Goal: Check status: Check status

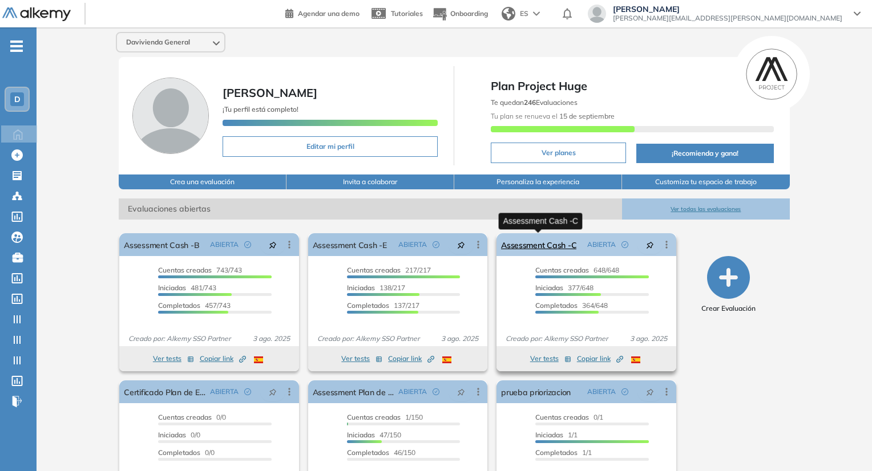
click at [515, 243] on link "Assessment Cash -C" at bounding box center [538, 244] width 75 height 23
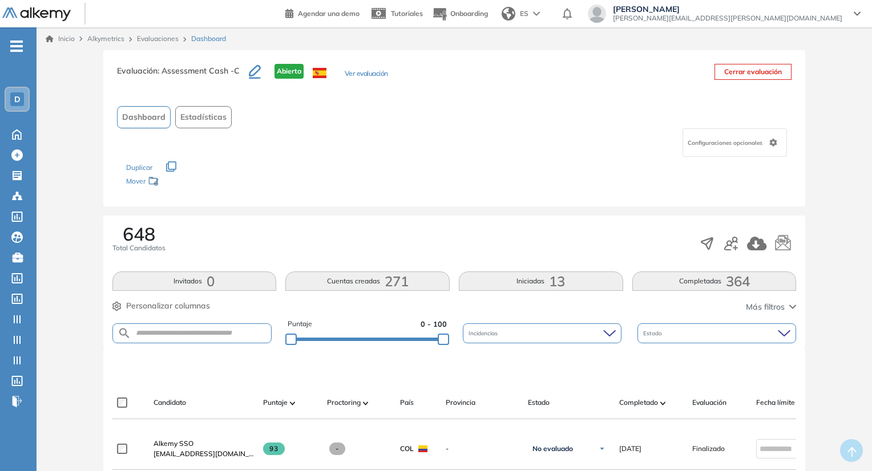
click at [367, 75] on button "Ver evaluación" at bounding box center [366, 74] width 43 height 12
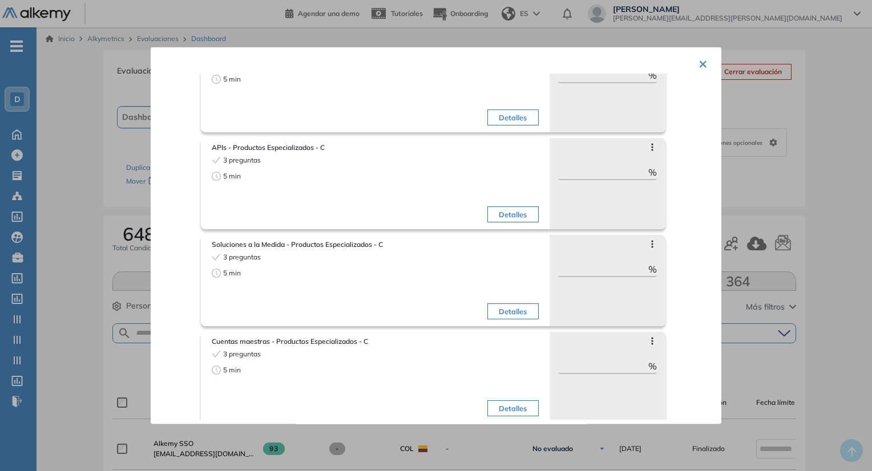
scroll to position [1640, 0]
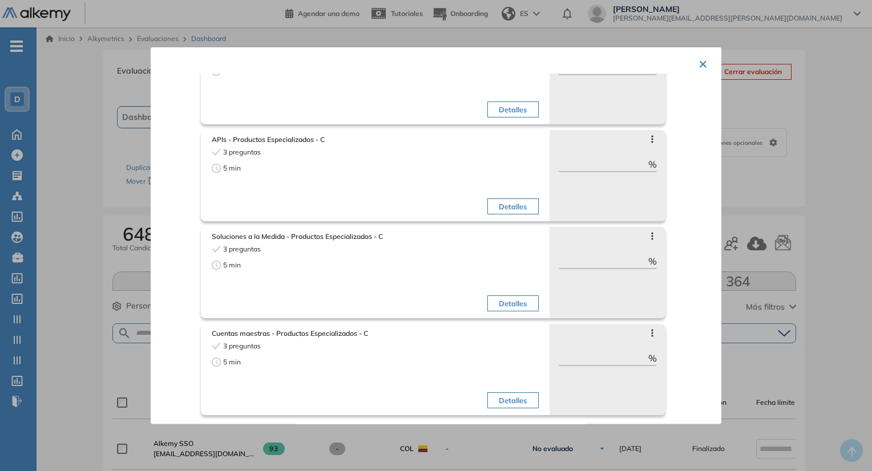
click at [188, 23] on div at bounding box center [436, 235] width 872 height 471
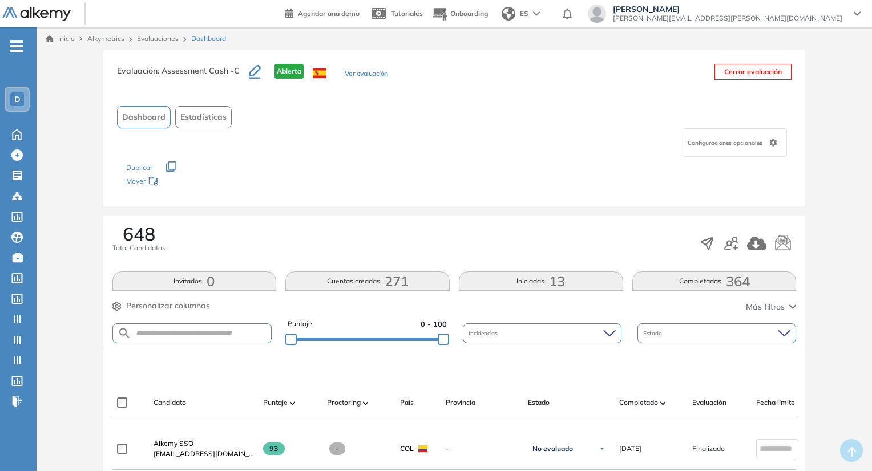
click at [151, 35] on link "Evaluaciones" at bounding box center [158, 38] width 42 height 9
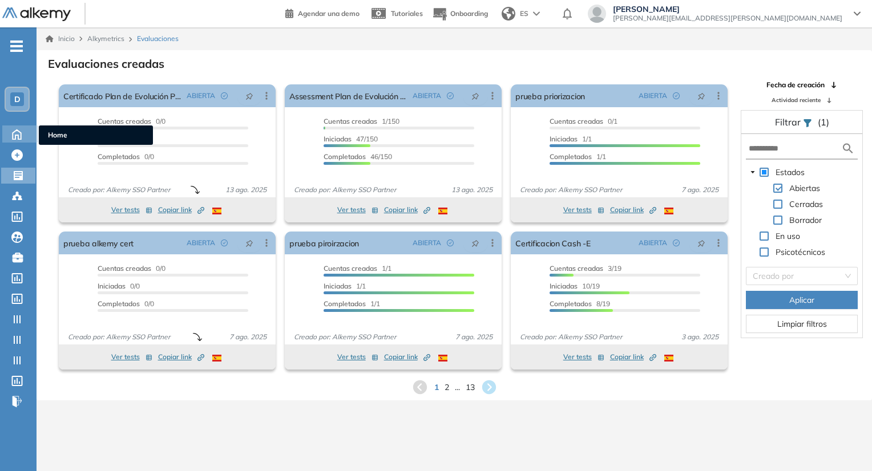
click at [18, 128] on icon at bounding box center [17, 134] width 20 height 14
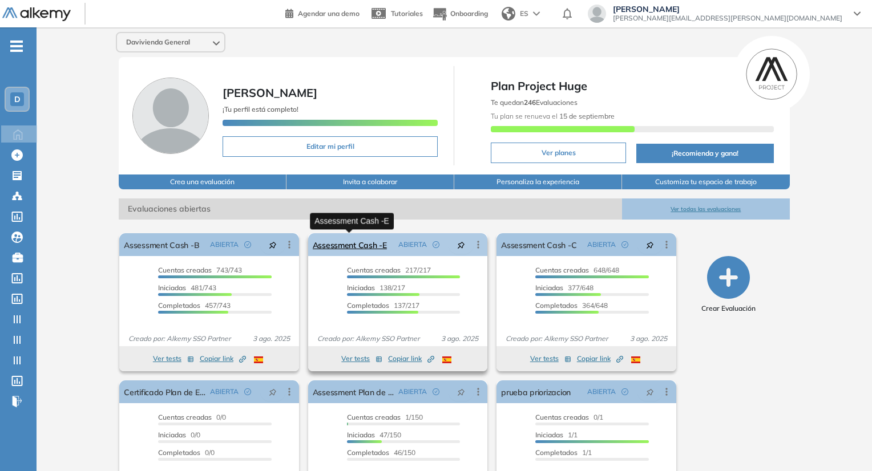
click at [345, 240] on link "Assessment Cash -E" at bounding box center [350, 244] width 74 height 23
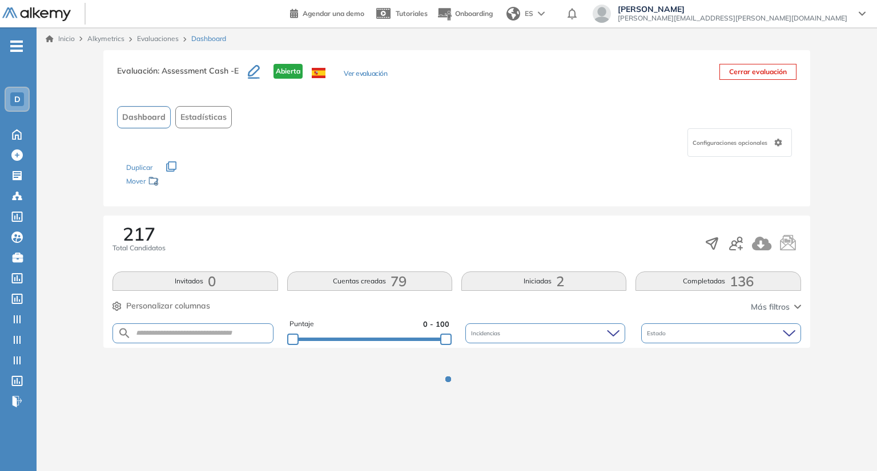
click at [349, 78] on button "Ver evaluación" at bounding box center [365, 74] width 43 height 12
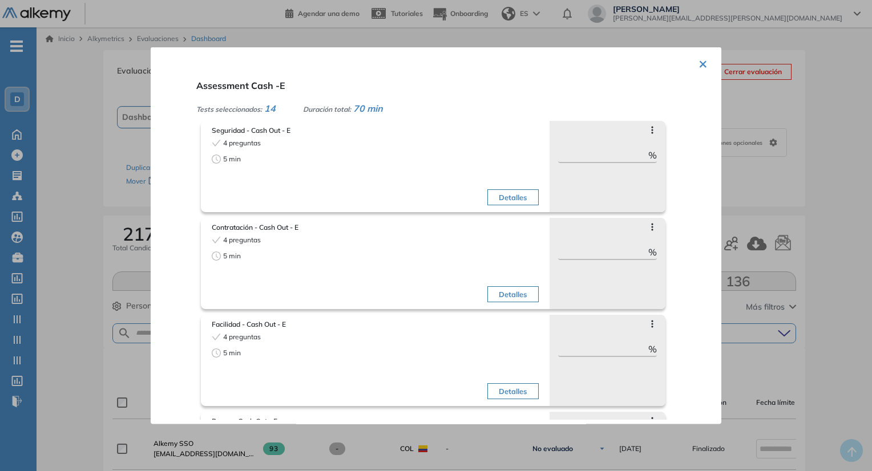
click at [153, 92] on div "× Assessment Cash -E Tests seleccionados: 14 Duración total: 70 min Seguridad -…" at bounding box center [436, 235] width 571 height 377
click at [143, 34] on div at bounding box center [436, 235] width 872 height 471
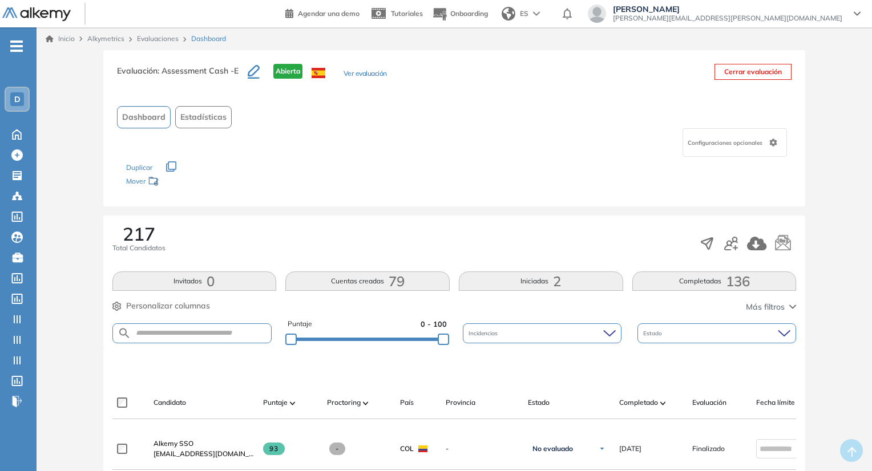
click at [144, 45] on div "Inicio Alkymetrics Evaluaciones Dashboard" at bounding box center [455, 38] width 836 height 23
click at [146, 39] on link "Evaluaciones" at bounding box center [158, 38] width 42 height 9
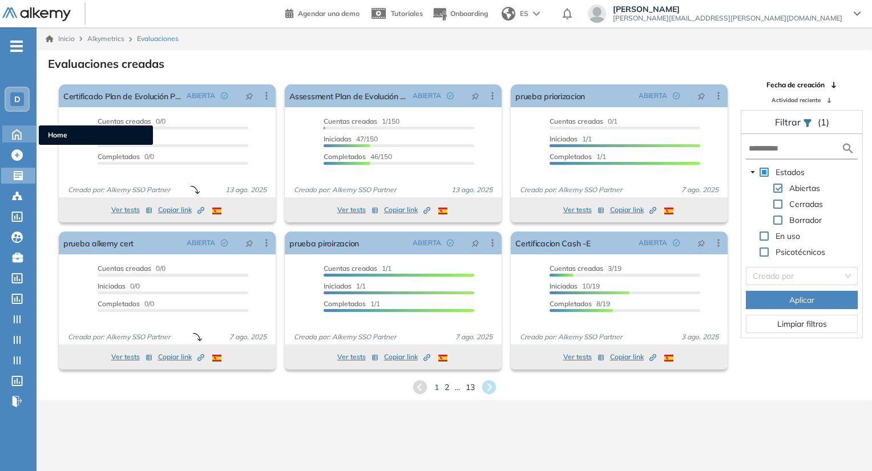
click at [23, 134] on icon at bounding box center [17, 134] width 20 height 14
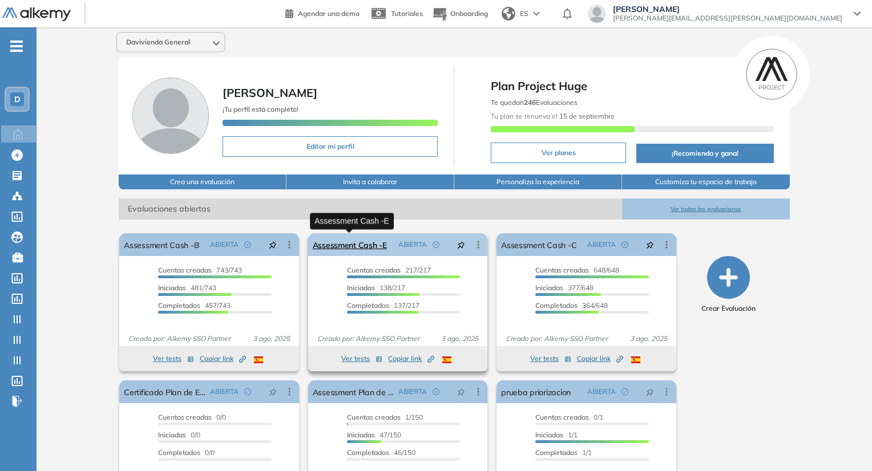
click at [342, 245] on link "Assessment Cash -E" at bounding box center [350, 244] width 74 height 23
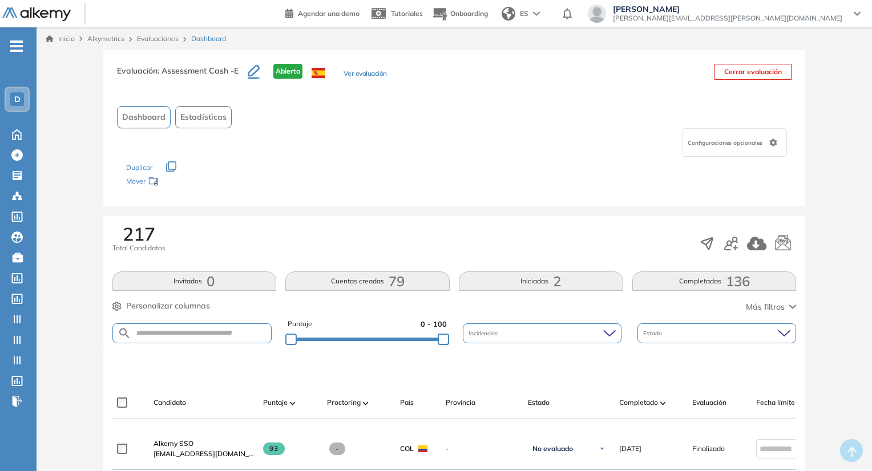
click at [377, 72] on button "Ver evaluación" at bounding box center [365, 74] width 43 height 12
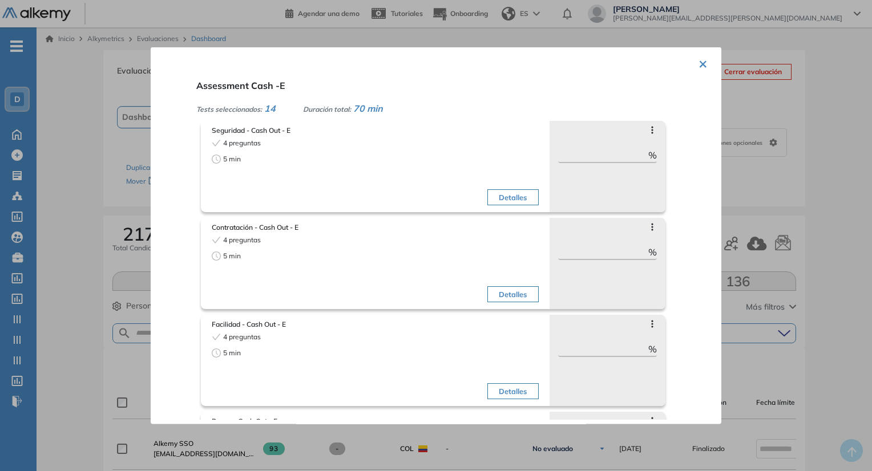
click at [122, 130] on div at bounding box center [436, 235] width 872 height 471
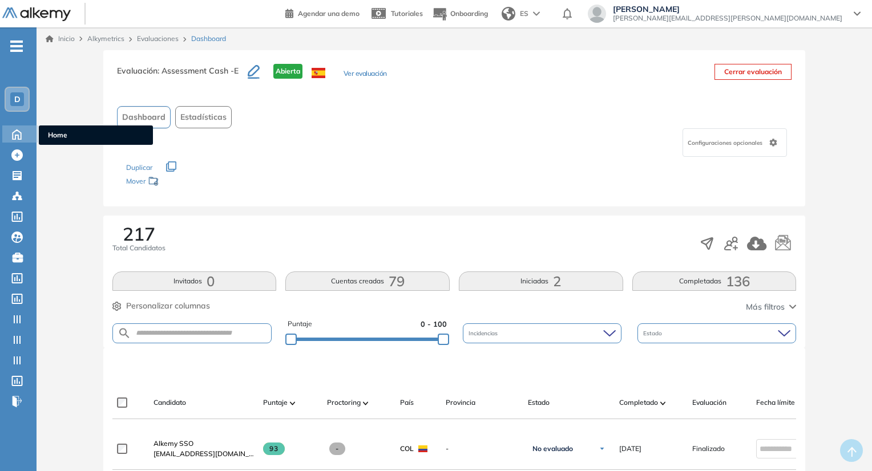
click at [20, 135] on icon at bounding box center [17, 134] width 20 height 14
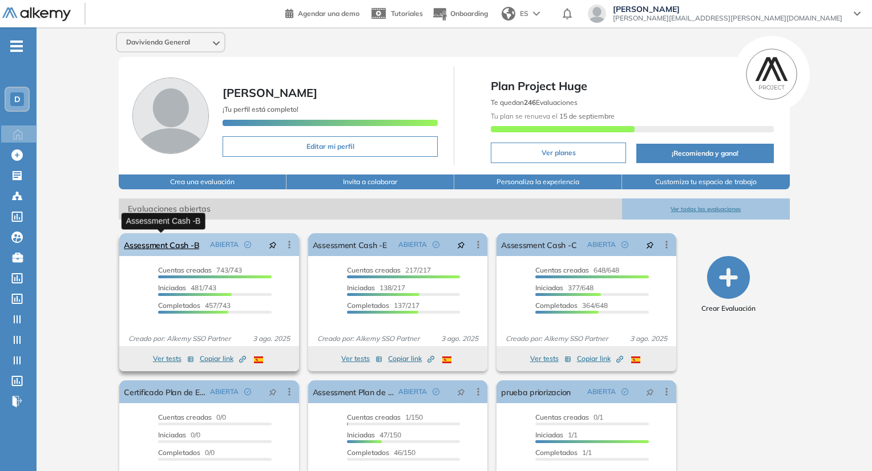
click at [172, 239] on link "Assessment Cash -B" at bounding box center [161, 244] width 75 height 23
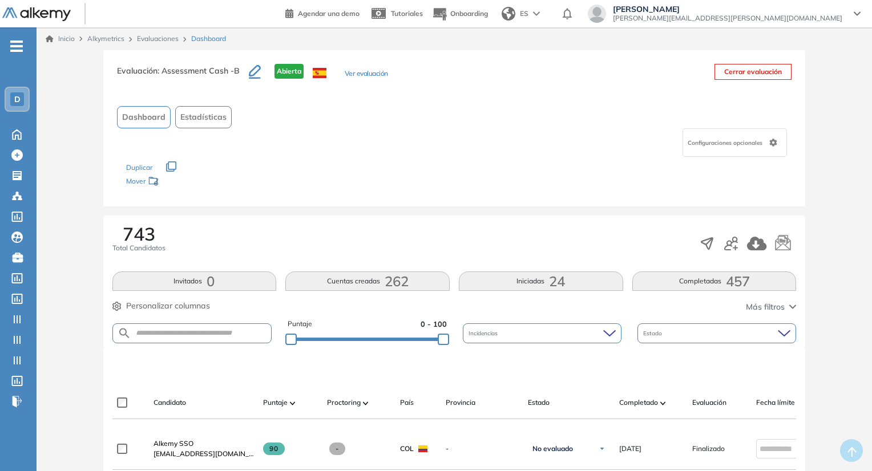
click at [356, 75] on button "Ver evaluación" at bounding box center [366, 74] width 43 height 12
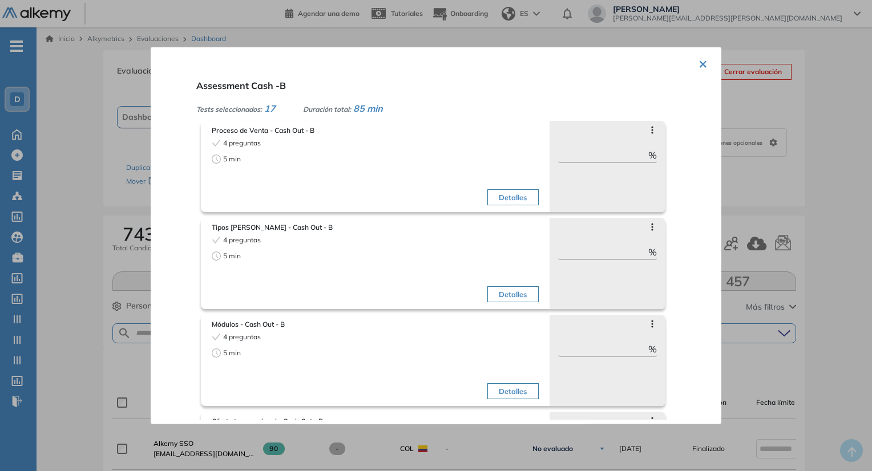
click at [107, 125] on div at bounding box center [436, 235] width 872 height 471
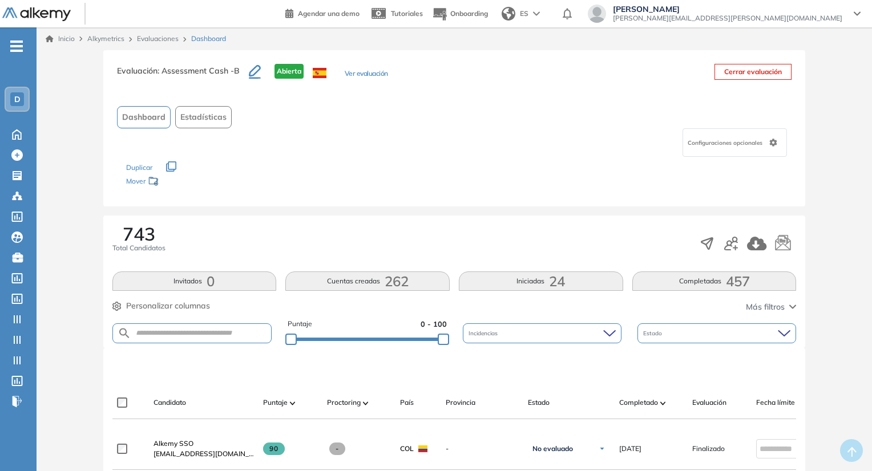
click at [150, 44] on div "Inicio Alkymetrics Evaluaciones Dashboard" at bounding box center [455, 38] width 836 height 23
click at [153, 39] on link "Evaluaciones" at bounding box center [158, 38] width 42 height 9
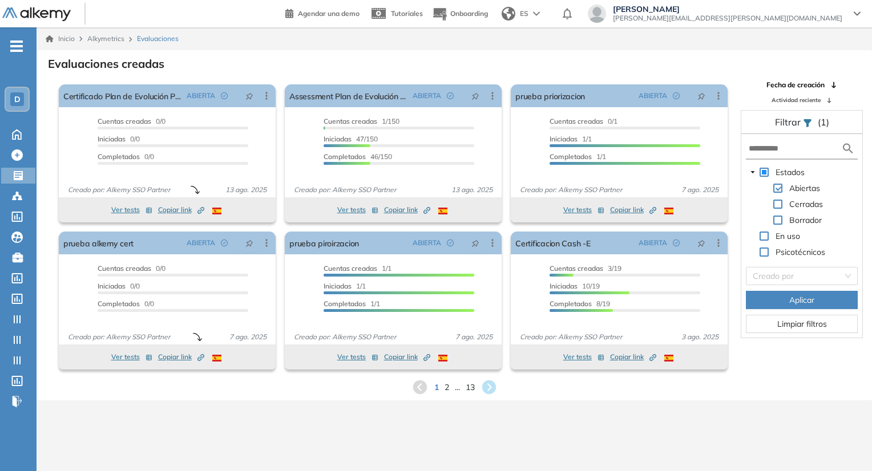
click at [106, 39] on span "Alkymetrics" at bounding box center [105, 38] width 37 height 9
click at [19, 135] on icon at bounding box center [17, 134] width 20 height 14
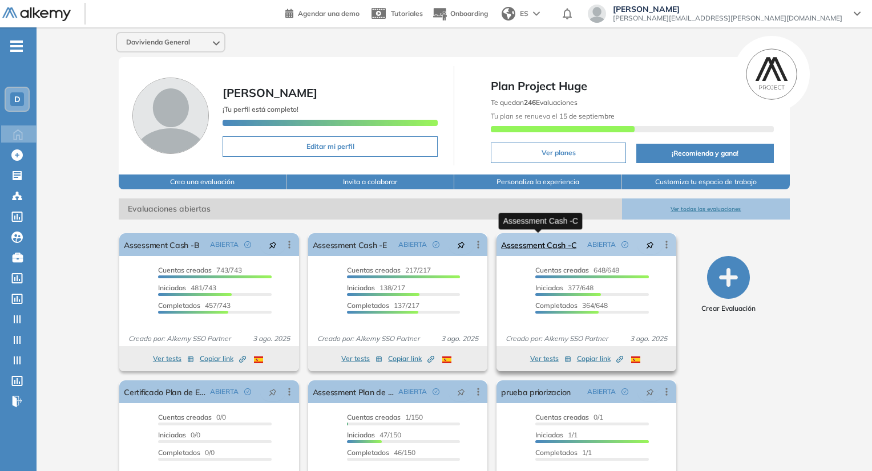
click at [533, 247] on link "Assessment Cash -C" at bounding box center [538, 244] width 75 height 23
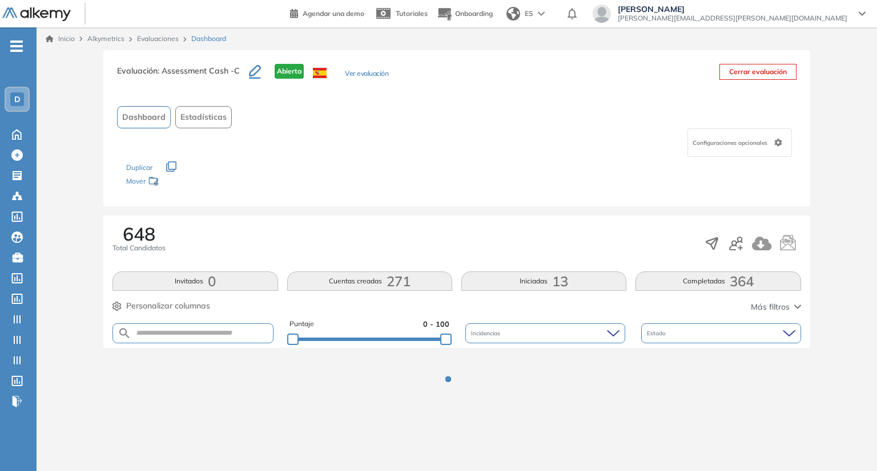
click at [366, 74] on button "Ver evaluación" at bounding box center [366, 74] width 43 height 12
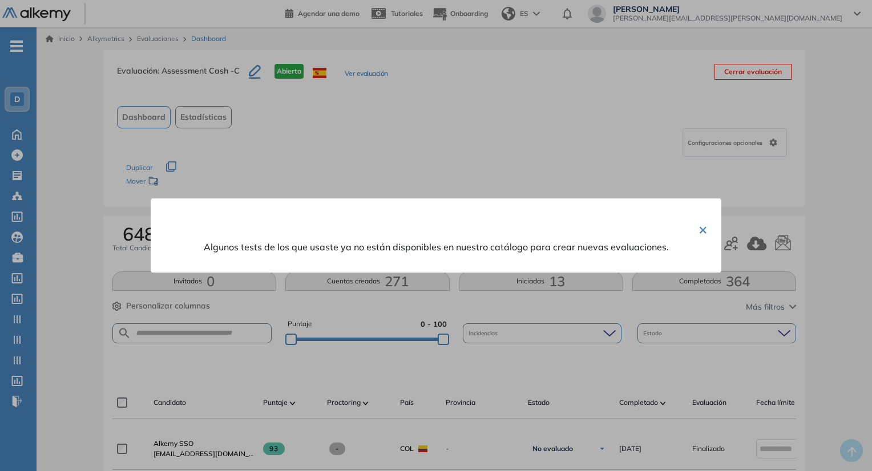
click at [384, 110] on div at bounding box center [436, 235] width 872 height 471
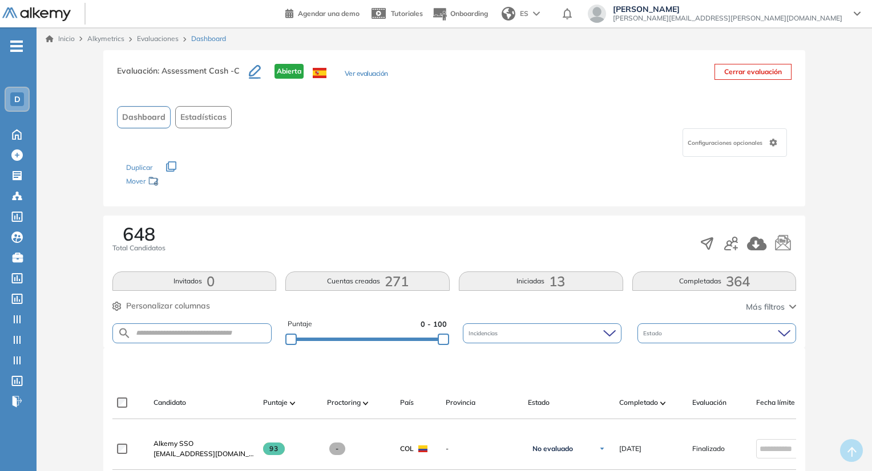
drag, startPoint x: 381, startPoint y: 60, endPoint x: 380, endPoint y: 68, distance: 8.1
click at [381, 65] on div "Evaluación : Assessment Cash -C Abierta Ver evaluación Cerrar evaluación Dashbo…" at bounding box center [454, 128] width 703 height 156
click at [376, 75] on button "Ver evaluación" at bounding box center [366, 74] width 43 height 12
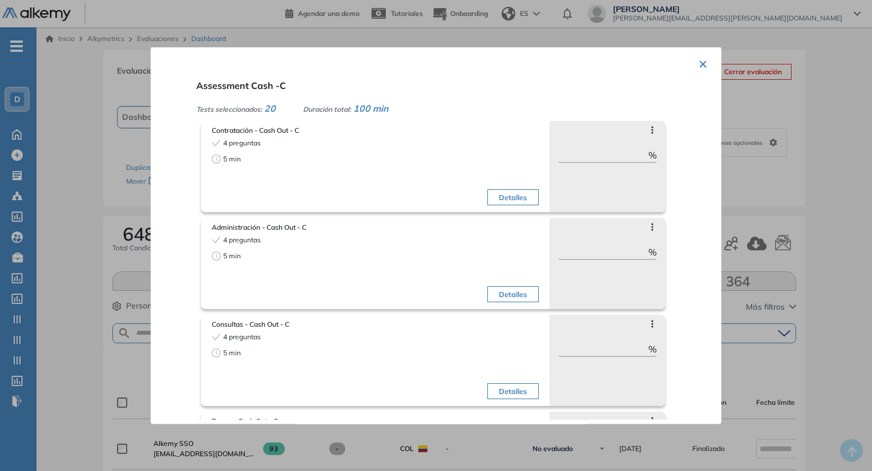
click at [396, 40] on div at bounding box center [436, 235] width 872 height 471
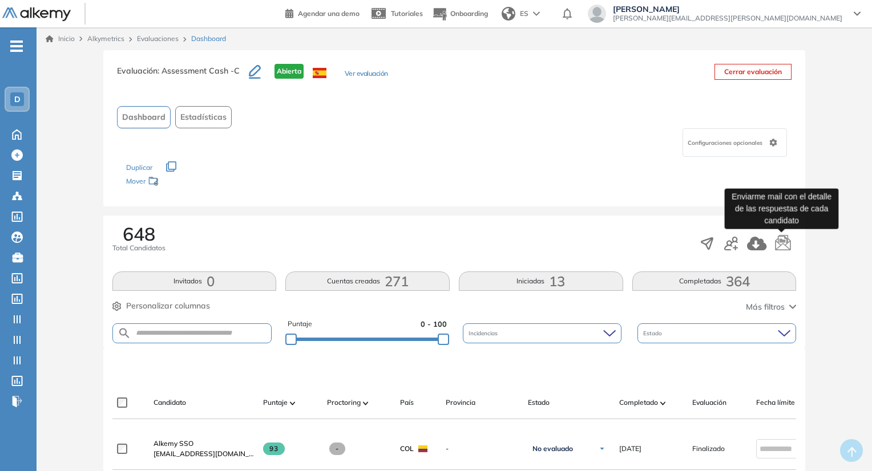
click at [785, 248] on icon "button" at bounding box center [782, 243] width 17 height 17
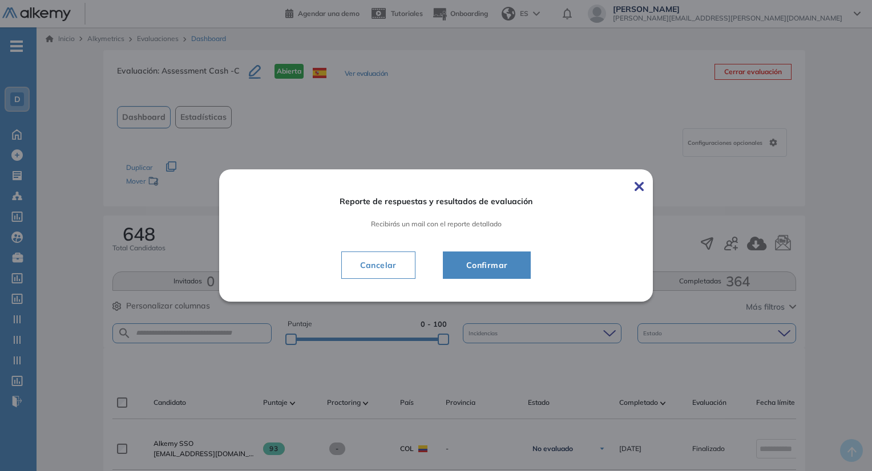
click at [521, 271] on button "Confirmar" at bounding box center [487, 265] width 88 height 27
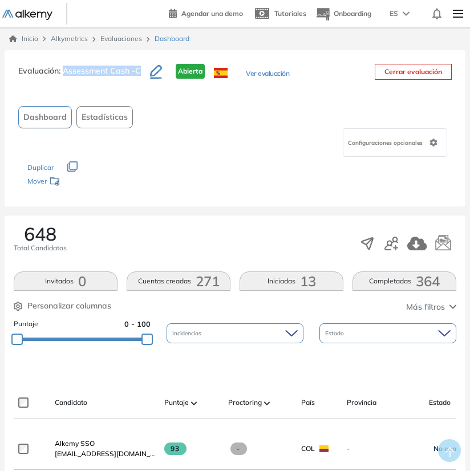
drag, startPoint x: 64, startPoint y: 71, endPoint x: 142, endPoint y: 72, distance: 77.6
click at [142, 72] on h3 "Evaluación : Assessment Cash -C" at bounding box center [84, 76] width 132 height 24
copy span "Assessment Cash -C"
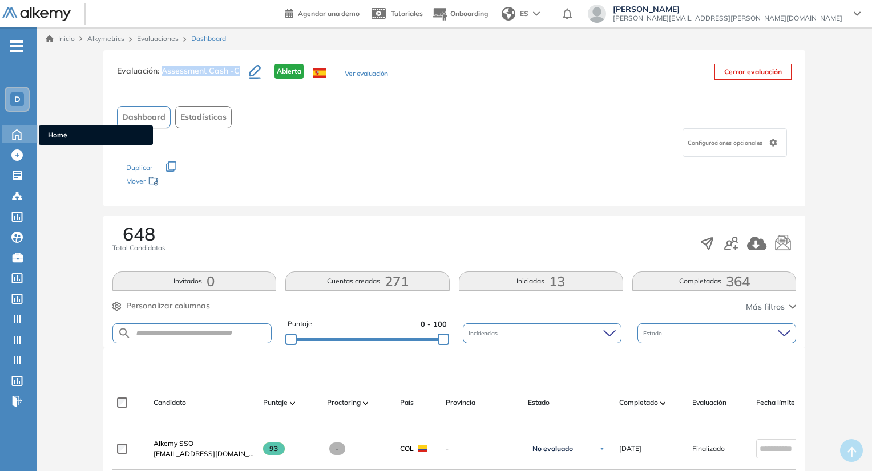
click at [21, 127] on icon at bounding box center [17, 134] width 20 height 14
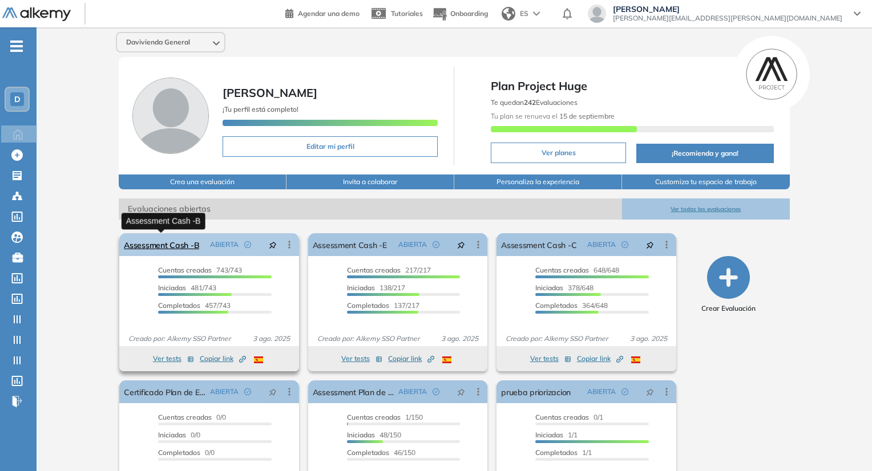
click at [179, 241] on link "Assessment Cash -B" at bounding box center [161, 244] width 75 height 23
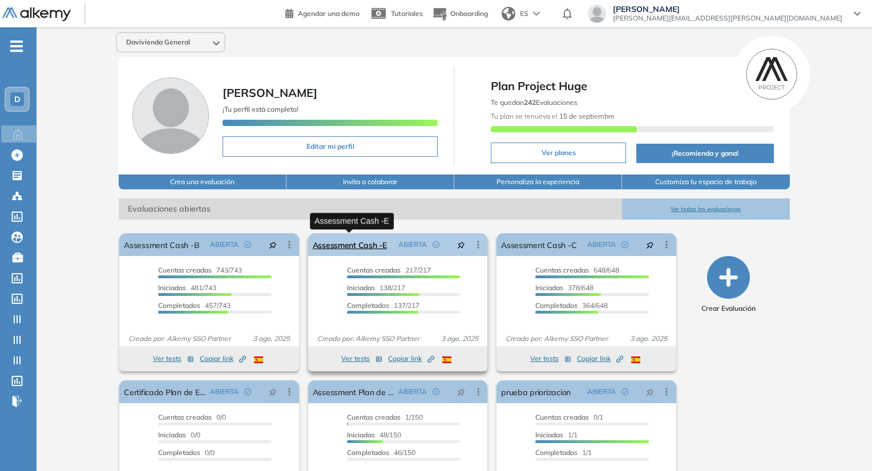
click at [360, 250] on link "Assessment Cash -E" at bounding box center [350, 244] width 74 height 23
click at [792, 15] on span "juan.ojeda+davivienda@alkemy.org" at bounding box center [727, 18] width 229 height 9
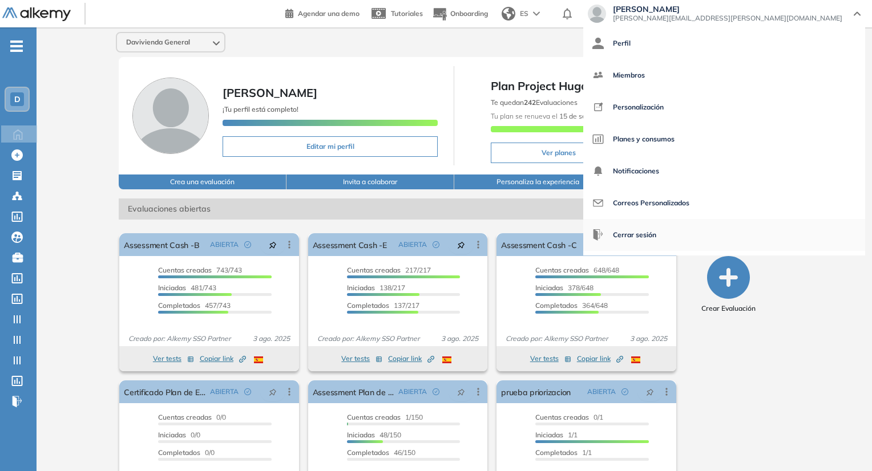
click at [656, 235] on span "Cerrar sesión" at bounding box center [634, 234] width 43 height 27
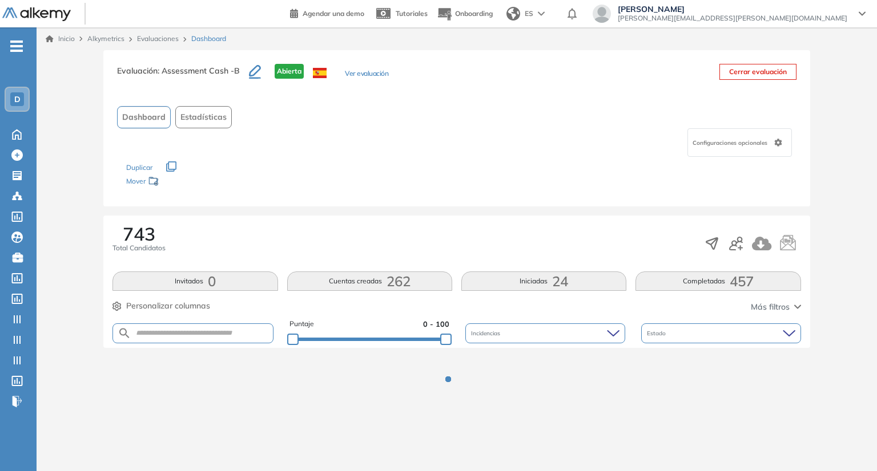
click at [349, 77] on button "Ver evaluación" at bounding box center [366, 74] width 43 height 12
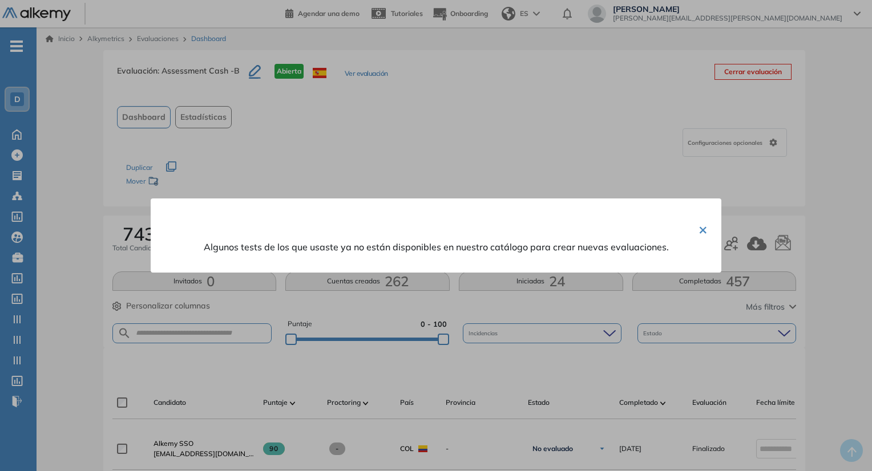
click at [349, 77] on div at bounding box center [436, 235] width 872 height 471
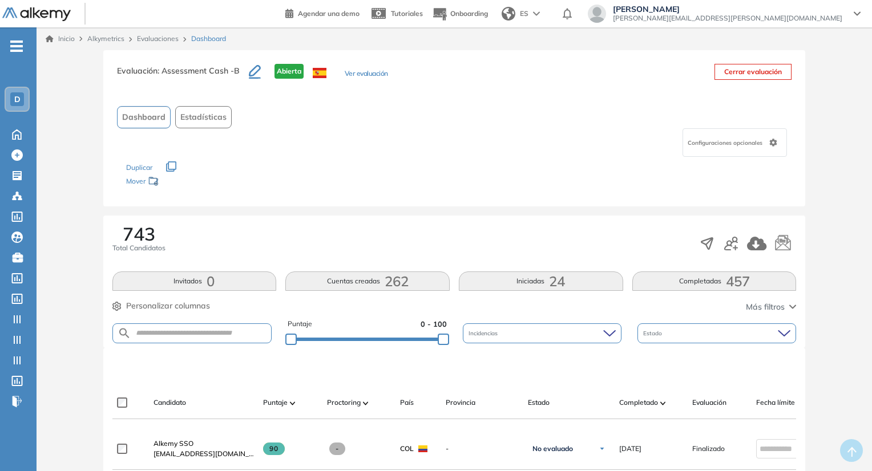
click at [353, 71] on button "Ver evaluación" at bounding box center [366, 74] width 43 height 12
click at [385, 69] on button "Ver evaluación" at bounding box center [365, 74] width 43 height 12
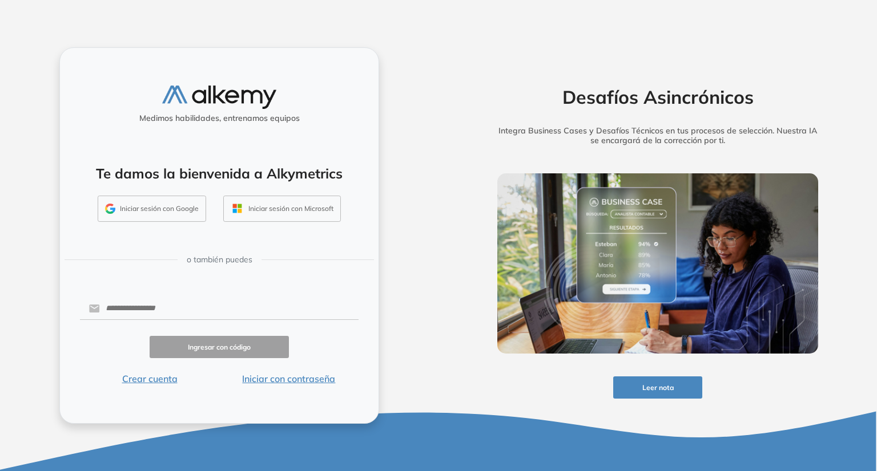
click at [168, 217] on button "Iniciar sesión con Google" at bounding box center [152, 209] width 108 height 26
